Goal: Communication & Community: Answer question/provide support

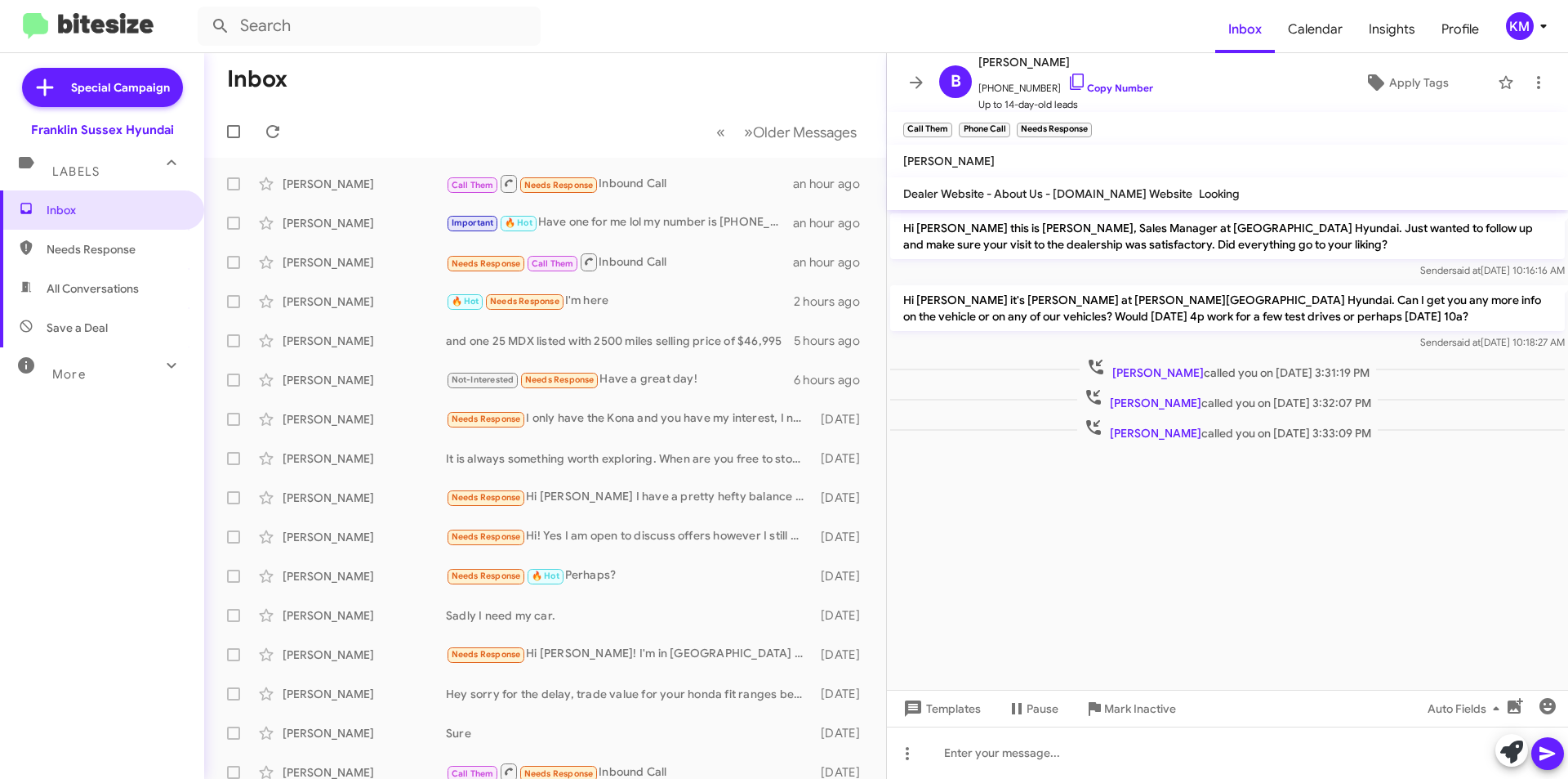
click at [637, 222] on div "Important 🔥 Hot Have one for me lol my number is 973-702-4623" at bounding box center [618, 222] width 347 height 19
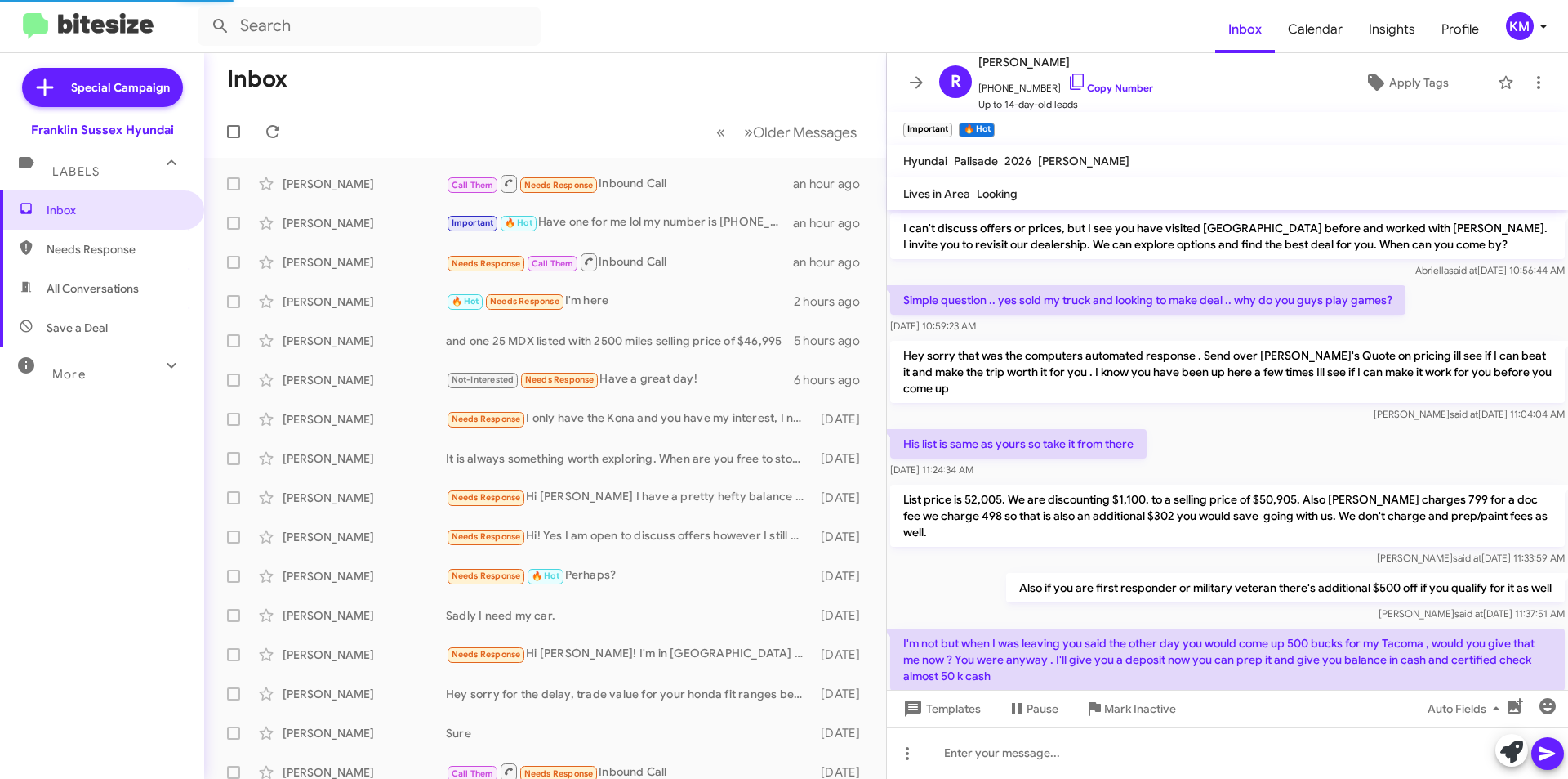
scroll to position [844, 0]
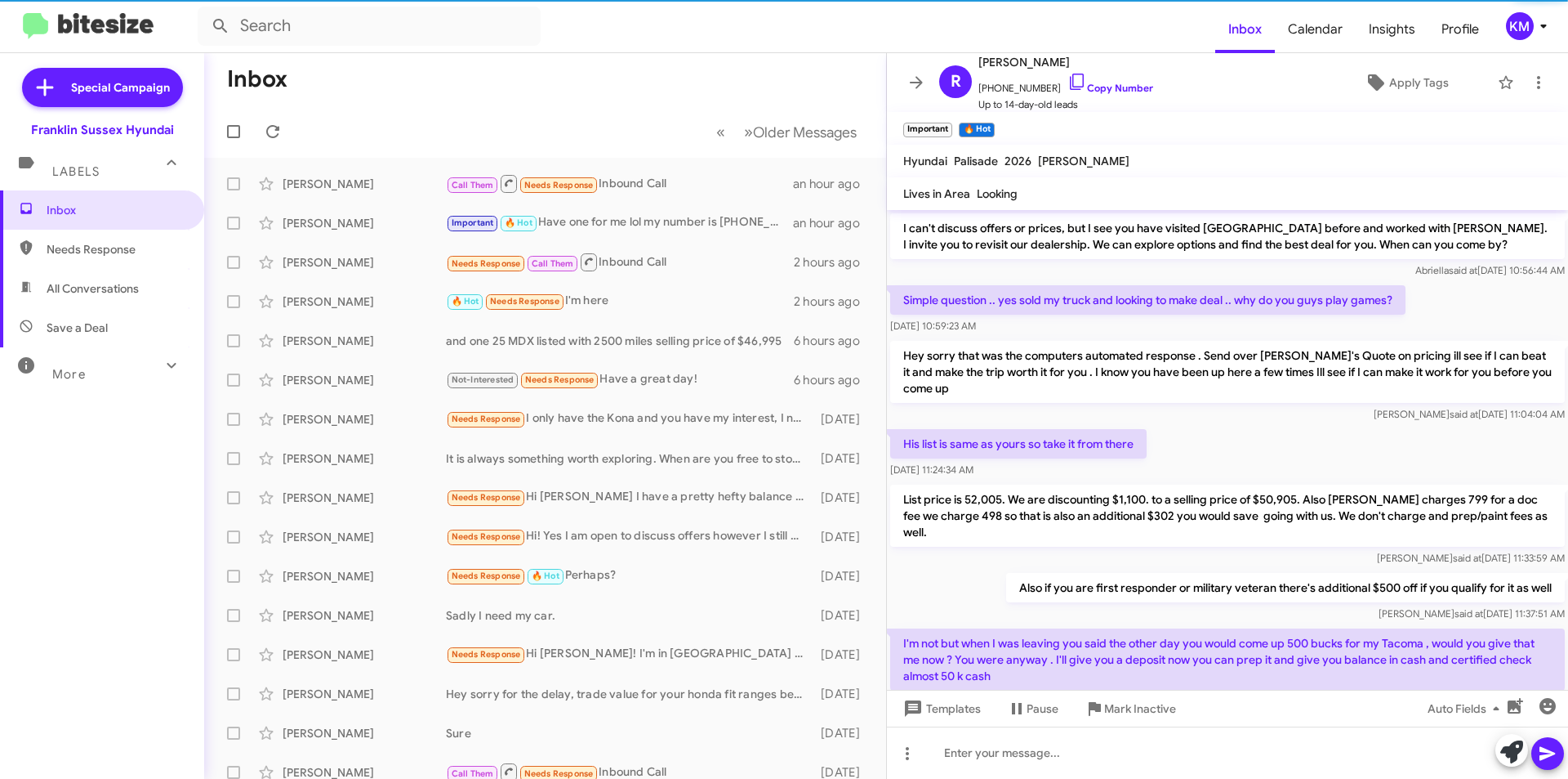
scroll to position [844, 0]
